Goal: Transaction & Acquisition: Purchase product/service

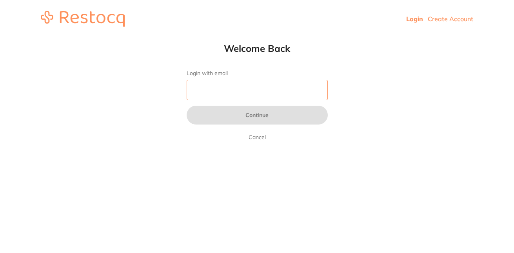
click at [245, 89] on input "Login with email" at bounding box center [257, 90] width 141 height 20
type input "[EMAIL_ADDRESS][DOMAIN_NAME]"
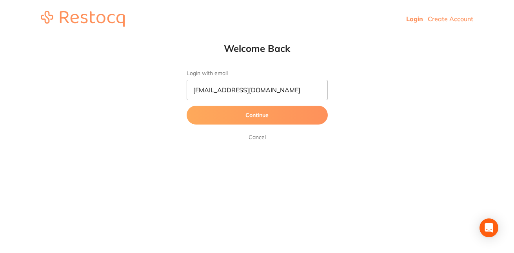
click at [266, 116] on button "Continue" at bounding box center [257, 115] width 141 height 19
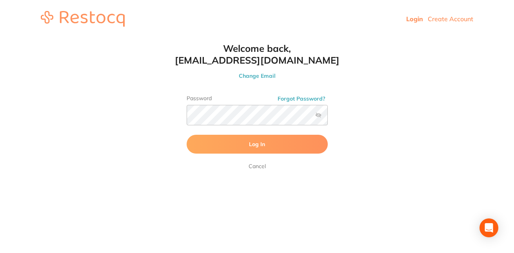
click at [277, 147] on button "Log In" at bounding box center [257, 144] width 141 height 19
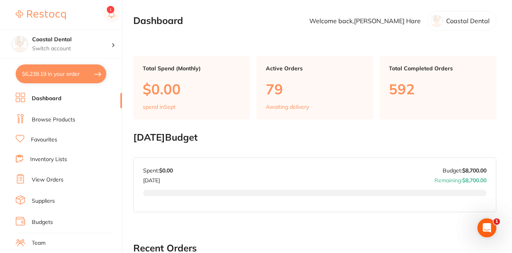
click at [87, 77] on button "$6,239.19 in your order" at bounding box center [61, 73] width 91 height 19
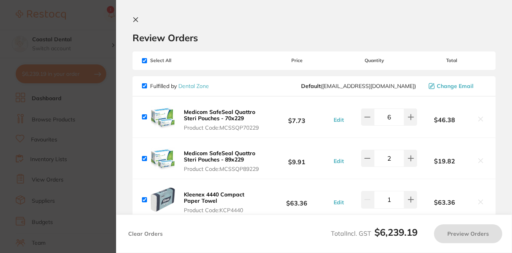
checkbox input "true"
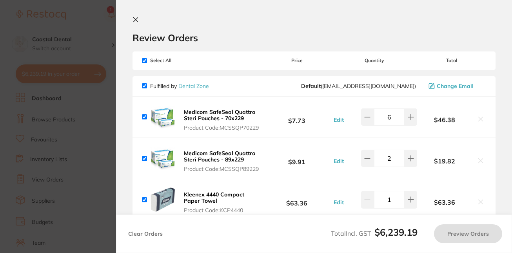
checkbox input "true"
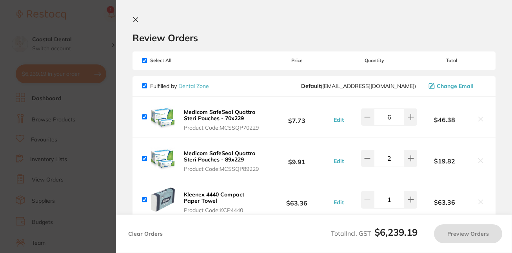
checkbox input "true"
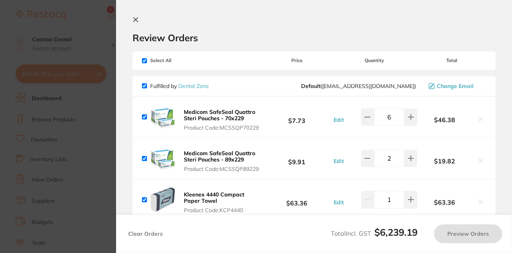
checkbox input "true"
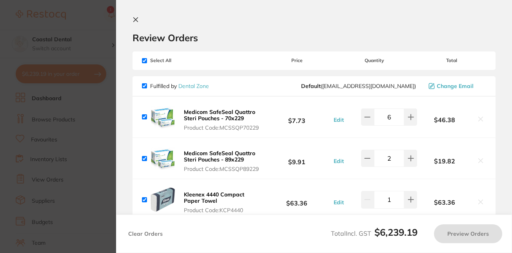
checkbox input "true"
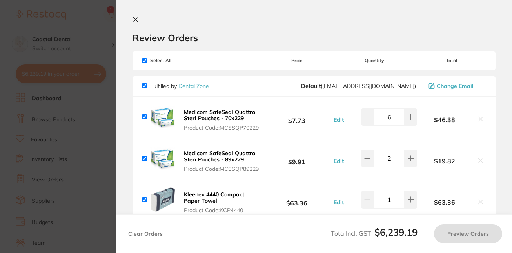
checkbox input "true"
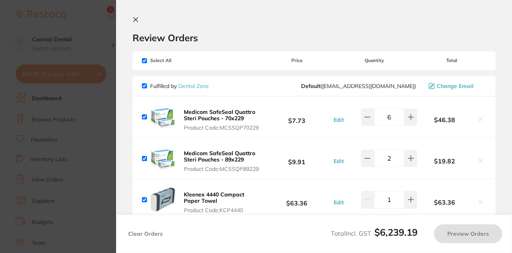
checkbox input "true"
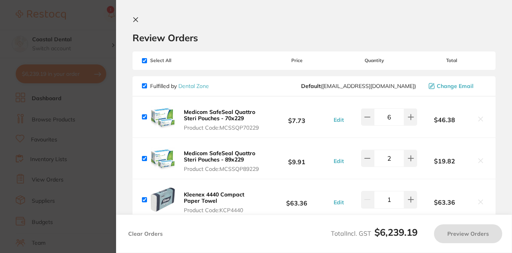
checkbox input "true"
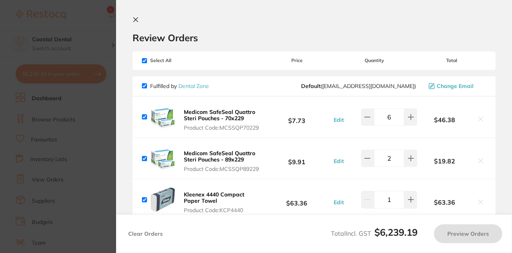
checkbox input "true"
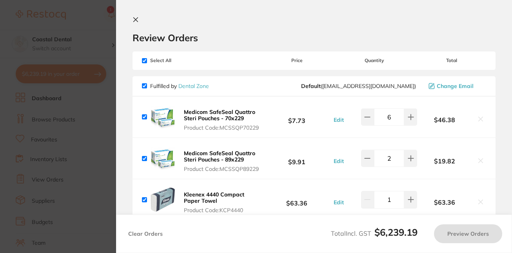
checkbox input "true"
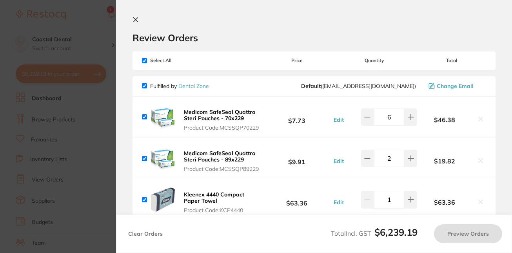
checkbox input "true"
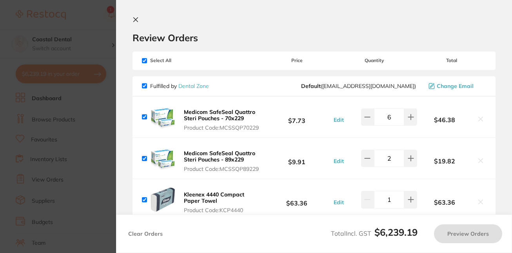
checkbox input "true"
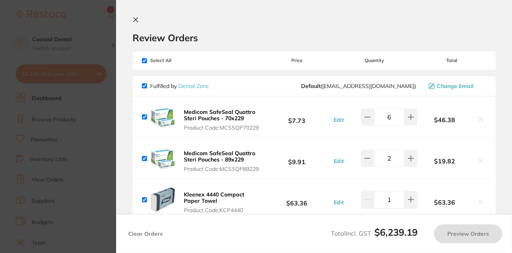
checkbox input "true"
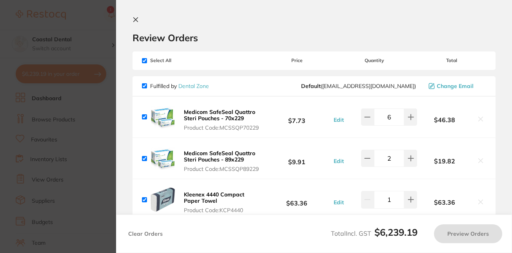
checkbox input "true"
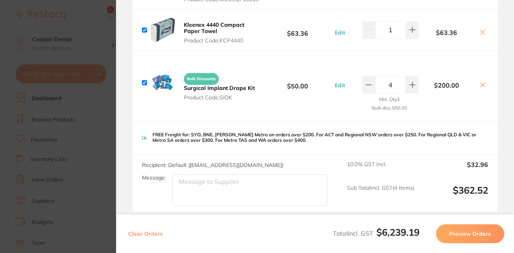
scroll to position [173, 0]
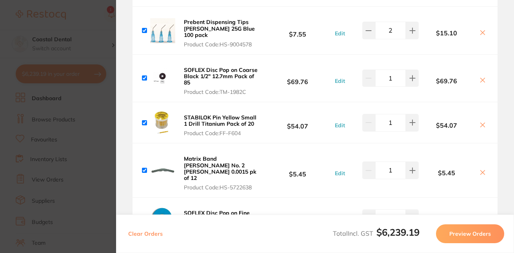
click at [500, 172] on section "Review Orders Your orders are being processed and we will notify you once we ha…" at bounding box center [315, 126] width 398 height 253
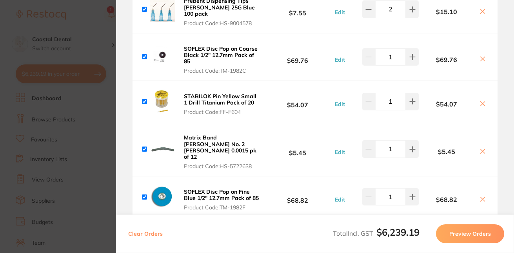
scroll to position [665, 0]
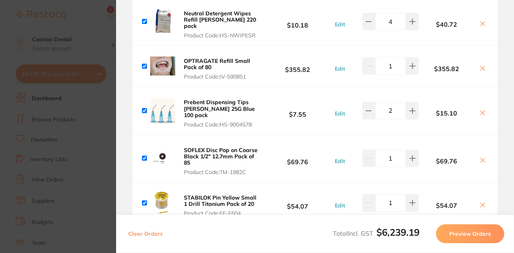
click at [499, 197] on section "Review Orders Your orders are being processed and we will notify you once we ha…" at bounding box center [315, 126] width 398 height 253
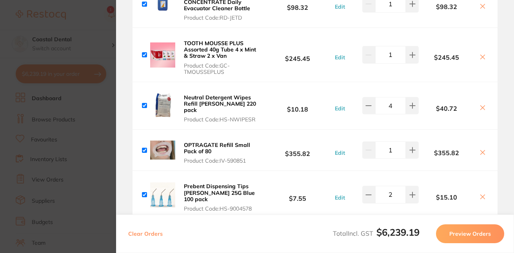
scroll to position [460, 0]
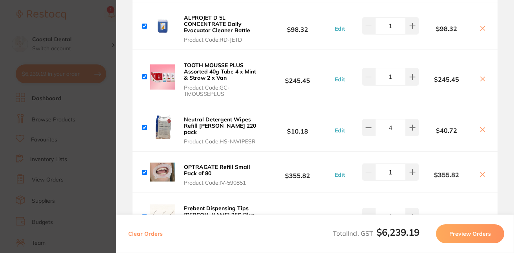
click at [481, 82] on icon at bounding box center [483, 79] width 6 height 6
checkbox input "false"
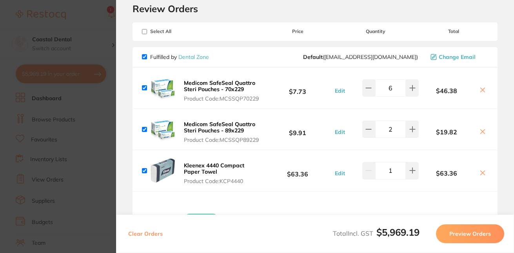
scroll to position [0, 0]
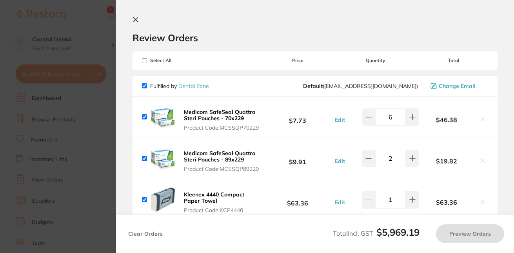
click at [134, 20] on icon at bounding box center [136, 19] width 6 height 6
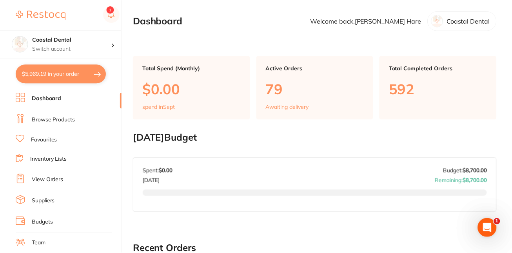
scroll to position [5, 0]
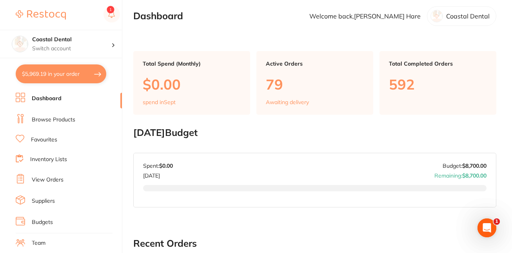
click at [56, 142] on link "Favourites" at bounding box center [44, 140] width 26 height 8
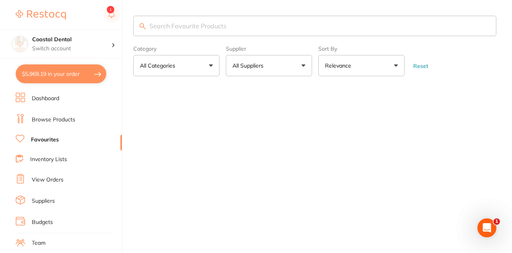
click at [195, 29] on input "search" at bounding box center [314, 26] width 363 height 20
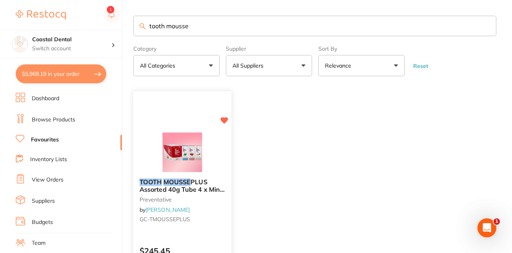
type input "tooth mousse"
click at [211, 210] on div "TOOTH MOUSSE PLUS Assorted 40g Tube 4 x Mint & Straw 2 x Van preventative by [P…" at bounding box center [182, 202] width 98 height 60
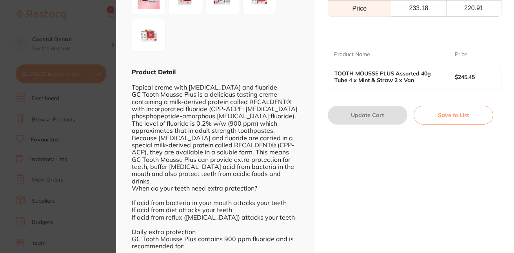
scroll to position [200, 0]
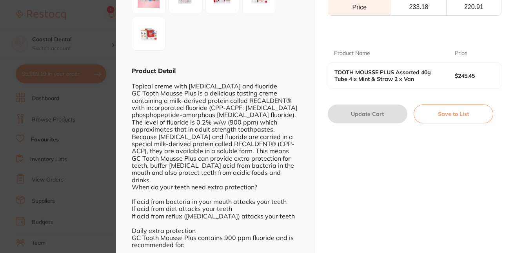
click at [492, 88] on div "TOOTH MOUSSE PLUS Assorted 40g Tube 4 x Mint & Straw 2 x Van $245.45" at bounding box center [414, 75] width 173 height 25
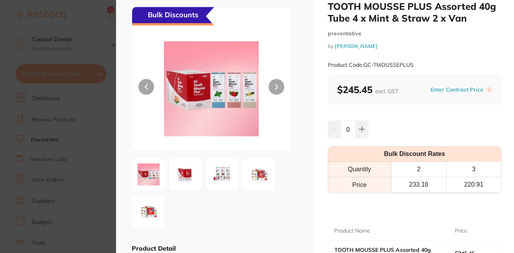
scroll to position [0, 0]
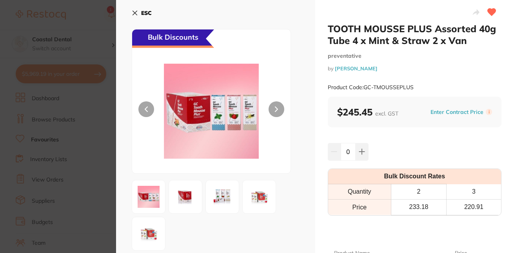
click at [133, 13] on icon at bounding box center [135, 13] width 6 height 6
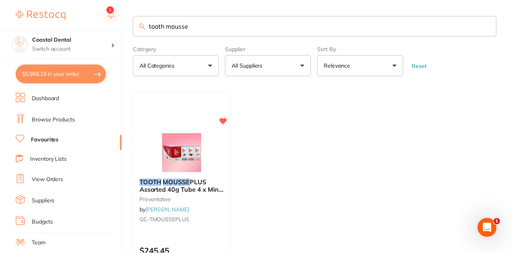
scroll to position [5, 0]
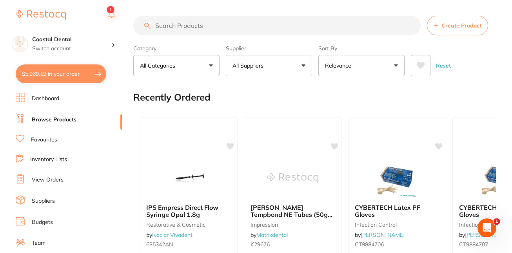
click at [170, 27] on input "search" at bounding box center [276, 26] width 287 height 20
click at [184, 27] on input "search" at bounding box center [276, 26] width 287 height 20
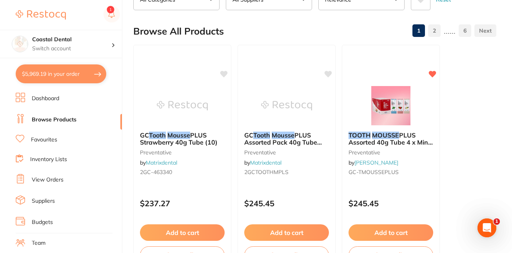
scroll to position [72, 0]
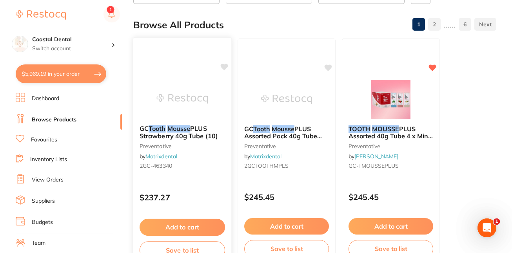
type input "tooth mousse"
click at [199, 183] on div "GC Tooth Mousse PLUS Strawberry 40g Tube (10) preventative by Matrixdental 2GC-…" at bounding box center [182, 151] width 99 height 228
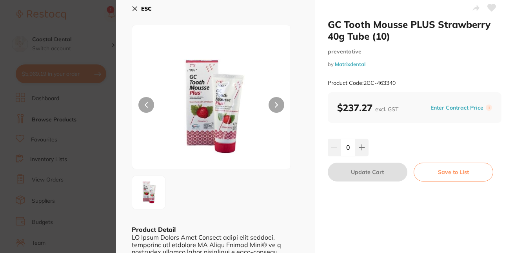
scroll to position [4, 0]
click at [359, 150] on icon at bounding box center [362, 147] width 6 height 6
type input "1"
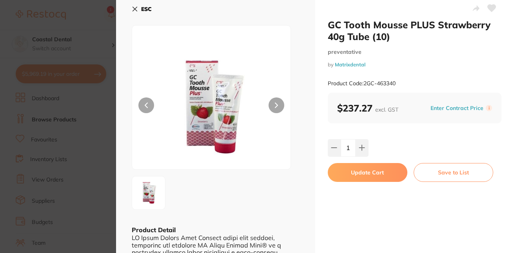
click at [373, 171] on button "Update Cart" at bounding box center [368, 172] width 80 height 19
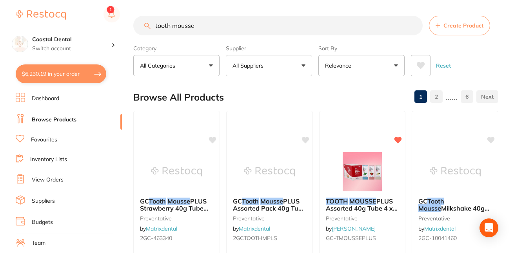
checkbox input "true"
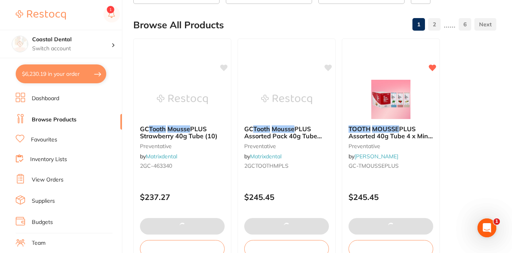
click at [66, 76] on button "$6,230.19 in your order" at bounding box center [61, 73] width 91 height 19
checkbox input "true"
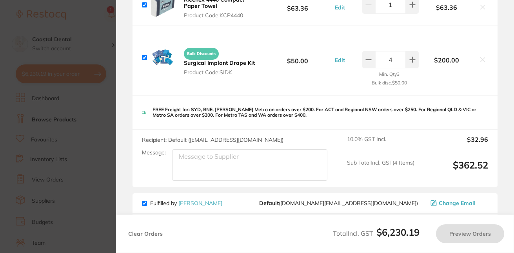
checkbox input "true"
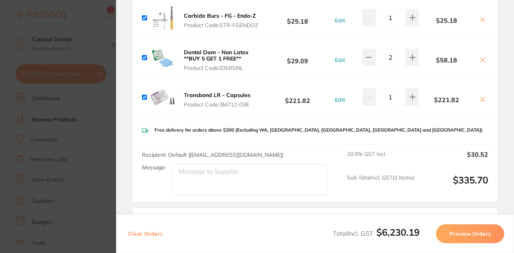
scroll to position [1250, 0]
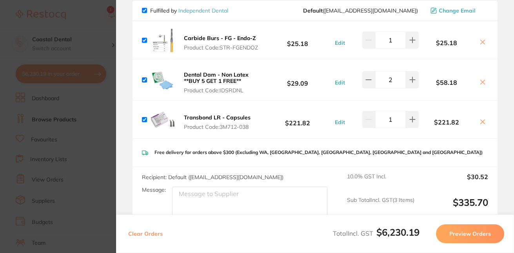
click at [504, 180] on section "Review Orders Your orders are being processed and we will notify you once we ha…" at bounding box center [315, 126] width 398 height 253
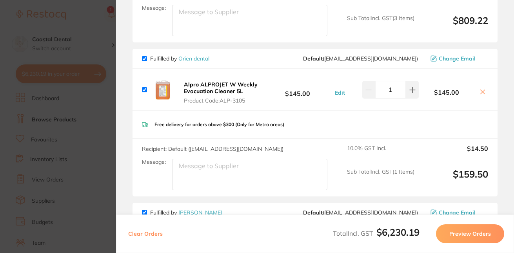
scroll to position [2260, 0]
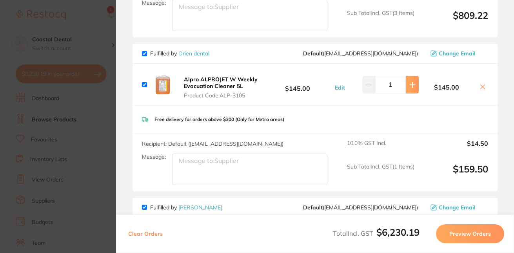
click at [412, 88] on icon at bounding box center [412, 85] width 6 height 6
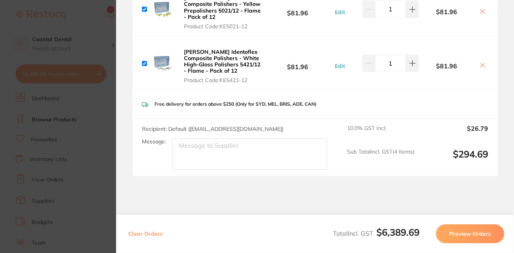
scroll to position [3950, 0]
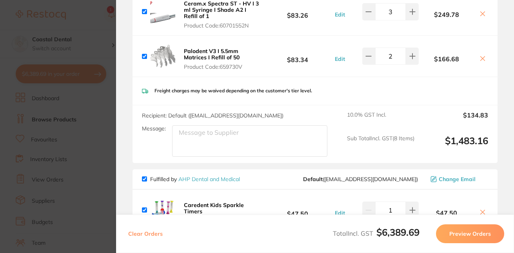
click at [499, 65] on section "Review Orders Your orders are being processed and we will notify you once we ha…" at bounding box center [315, 126] width 398 height 253
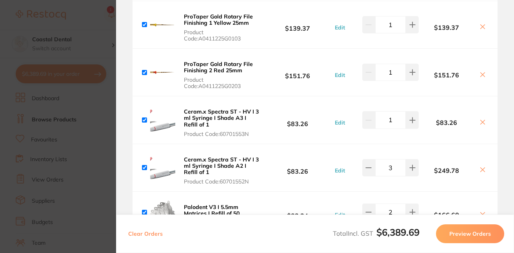
click at [501, 66] on section "Review Orders Your orders are being processed and we will notify you once we ha…" at bounding box center [315, 126] width 398 height 253
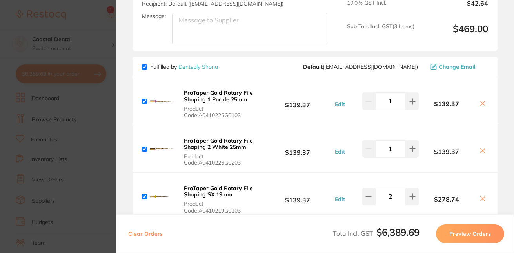
click at [499, 72] on section "Review Orders Your orders are being processed and we will notify you once we ha…" at bounding box center [315, 126] width 398 height 253
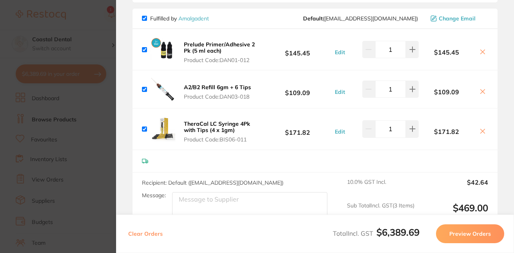
click at [499, 162] on section "Review Orders Your orders are being processed and we will notify you once we ha…" at bounding box center [315, 126] width 398 height 253
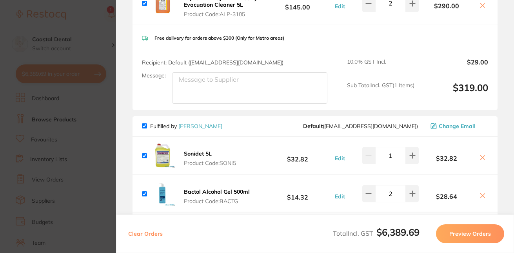
scroll to position [2322, 0]
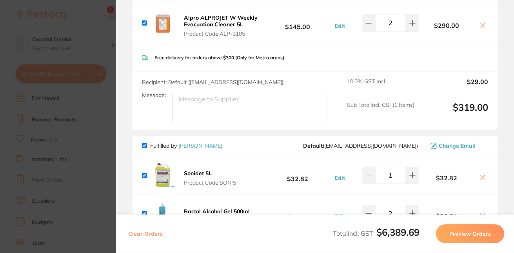
click at [509, 85] on section "Review Orders Your orders are being processed and we will notify you once we ha…" at bounding box center [315, 126] width 398 height 253
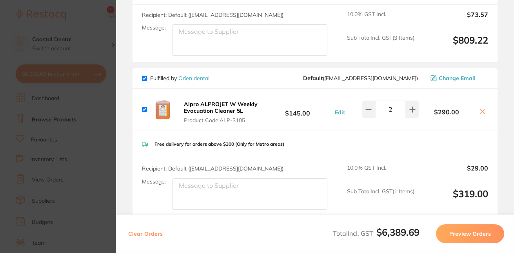
scroll to position [2234, 0]
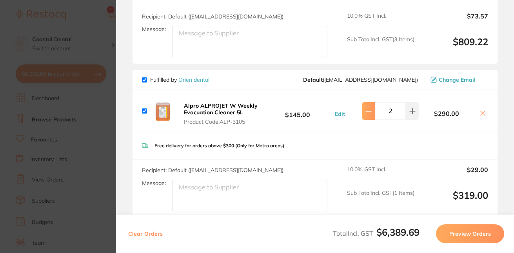
click at [371, 119] on button at bounding box center [368, 110] width 13 height 17
type input "1"
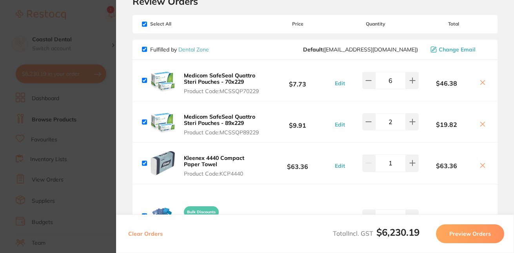
scroll to position [0, 0]
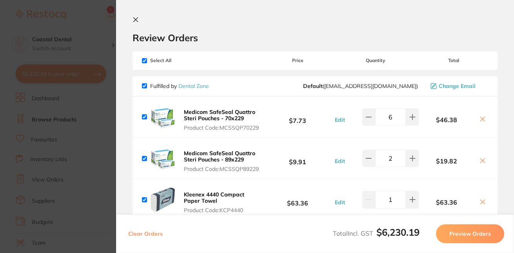
click at [138, 20] on icon at bounding box center [136, 19] width 6 height 6
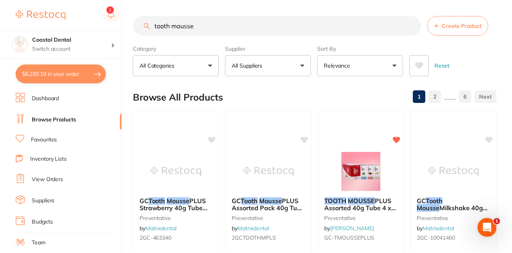
scroll to position [72, 0]
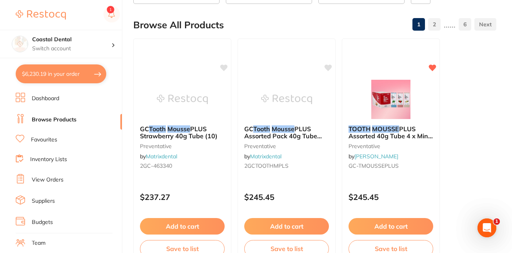
click at [49, 142] on link "Favourites" at bounding box center [44, 140] width 26 height 8
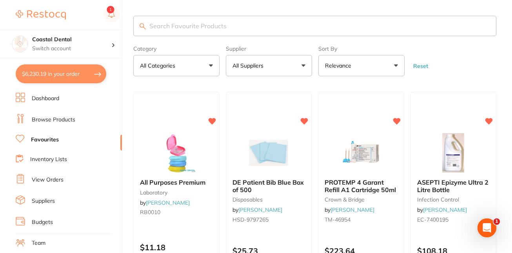
click at [176, 29] on input "search" at bounding box center [314, 26] width 363 height 20
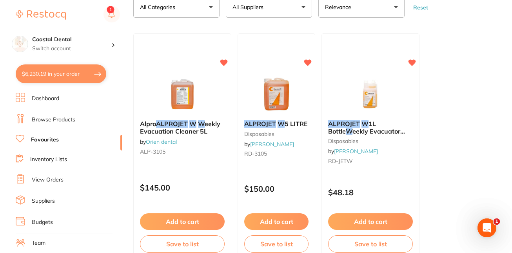
scroll to position [61, 0]
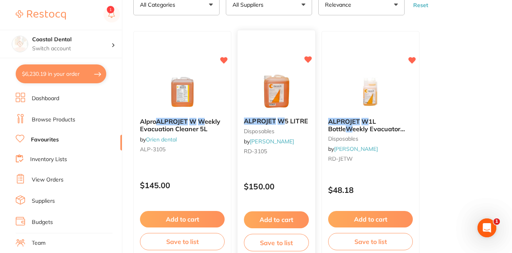
type input "alrpojet w"
click at [272, 215] on button "Add to cart" at bounding box center [276, 219] width 65 height 17
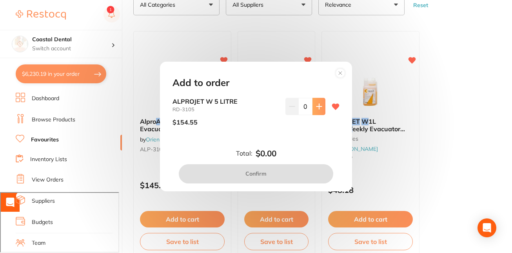
click at [318, 111] on button at bounding box center [319, 106] width 13 height 17
type input "1"
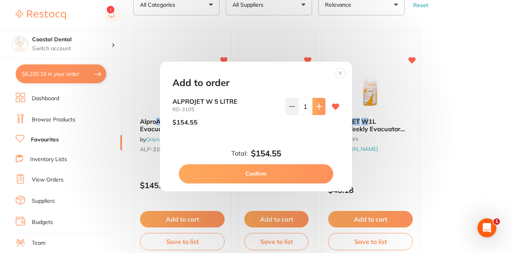
scroll to position [0, 0]
click at [296, 173] on button "Confirm" at bounding box center [256, 173] width 155 height 19
checkbox input "false"
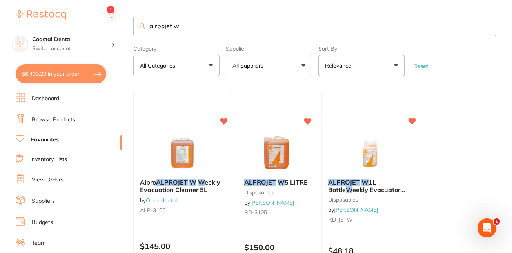
click at [62, 76] on button "$6,400.20 in your order" at bounding box center [61, 73] width 91 height 19
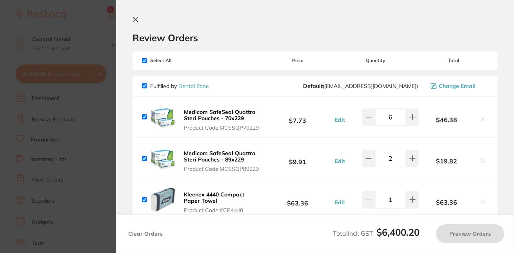
checkbox input "true"
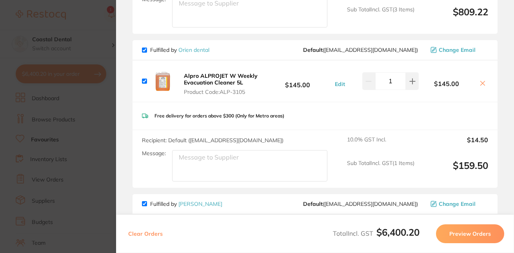
scroll to position [2302, 0]
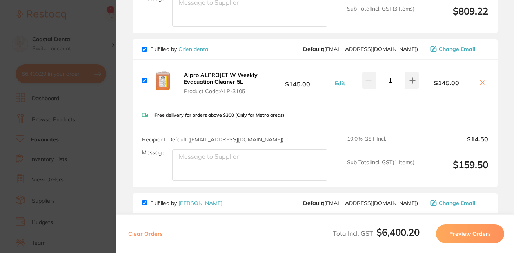
click at [481, 85] on icon at bounding box center [483, 82] width 4 height 4
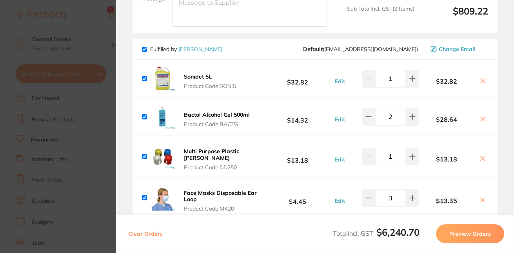
checkbox input "true"
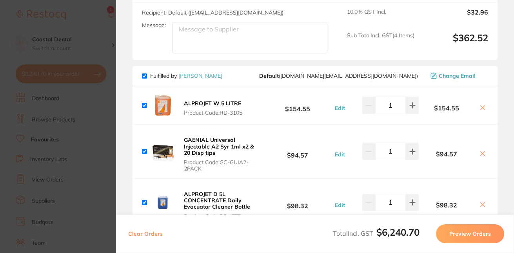
scroll to position [0, 0]
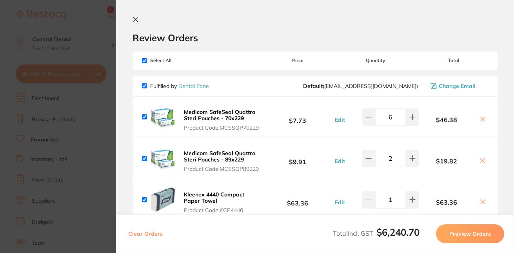
click at [134, 20] on icon at bounding box center [136, 19] width 6 height 6
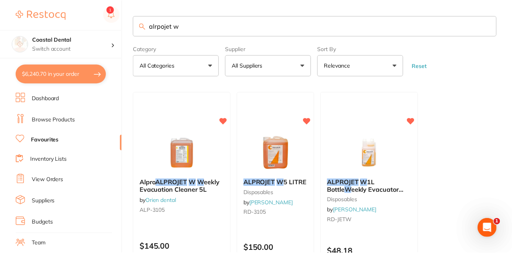
scroll to position [5, 0]
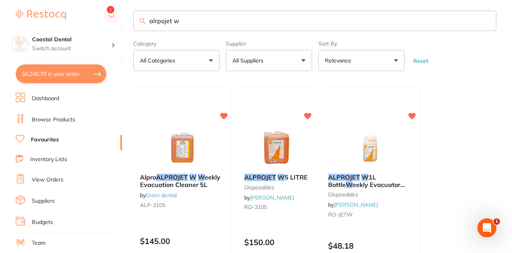
click at [193, 22] on input "alrpojet w" at bounding box center [314, 21] width 363 height 20
type input "a"
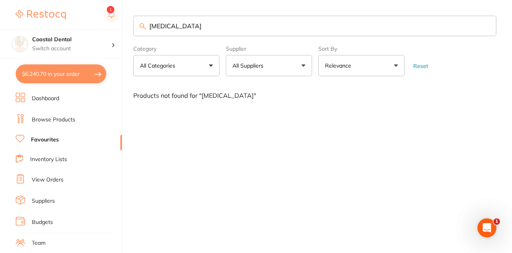
scroll to position [0, 0]
type input "[MEDICAL_DATA]"
click at [302, 68] on button "All Suppliers" at bounding box center [269, 65] width 86 height 21
click at [276, 92] on input "search" at bounding box center [269, 89] width 86 height 20
type input "de"
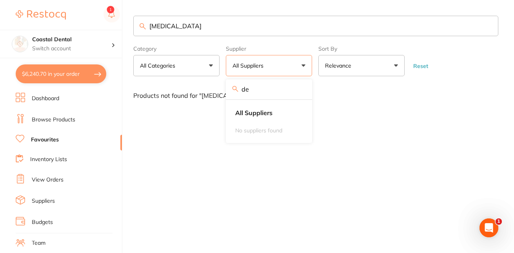
click at [299, 90] on input "de" at bounding box center [269, 89] width 86 height 20
click at [188, 28] on input "[MEDICAL_DATA]" at bounding box center [315, 26] width 365 height 20
type input "a"
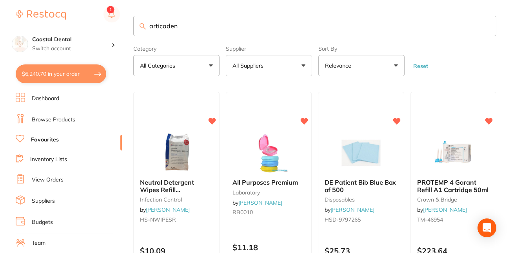
type input "[MEDICAL_DATA]"
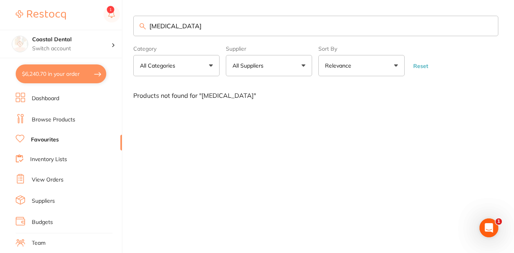
click at [52, 122] on link "Browse Products" at bounding box center [54, 120] width 44 height 8
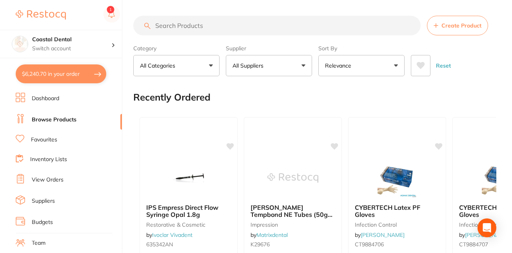
click at [184, 25] on input "search" at bounding box center [276, 26] width 287 height 20
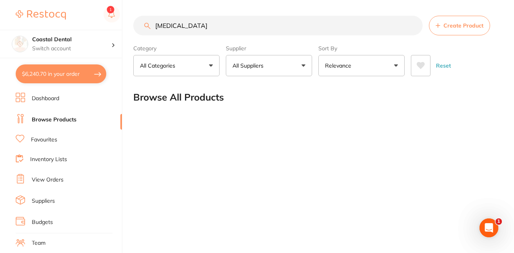
type input "[MEDICAL_DATA]"
click at [75, 75] on button "$6,240.70 in your order" at bounding box center [61, 73] width 91 height 19
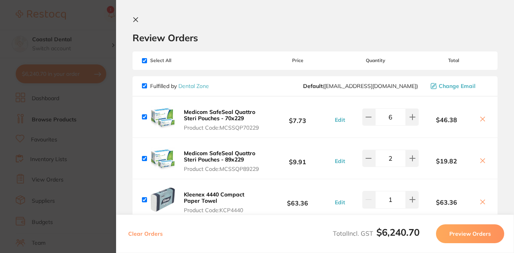
click at [463, 232] on button "Preview Orders" at bounding box center [470, 233] width 68 height 19
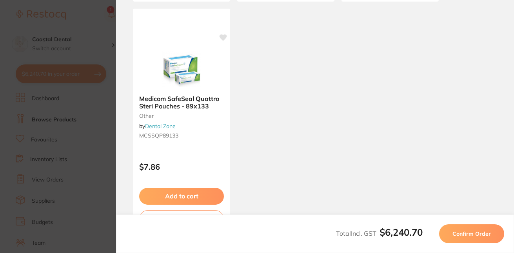
scroll to position [791, 0]
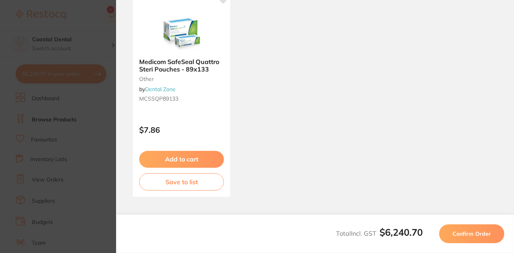
click at [478, 237] on button "Confirm Order" at bounding box center [471, 233] width 65 height 19
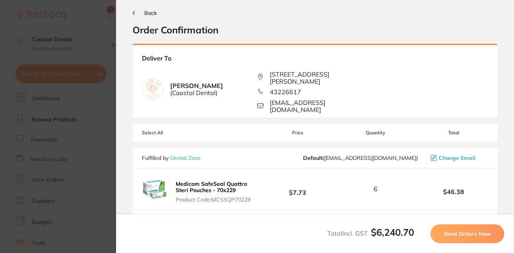
scroll to position [0, 0]
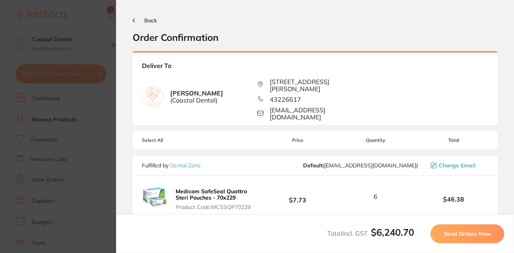
click at [475, 235] on span "Send Orders Now" at bounding box center [467, 233] width 47 height 7
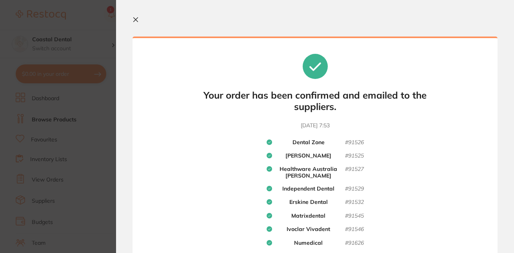
click at [136, 22] on icon at bounding box center [136, 19] width 6 height 6
